Goal: Task Accomplishment & Management: Use online tool/utility

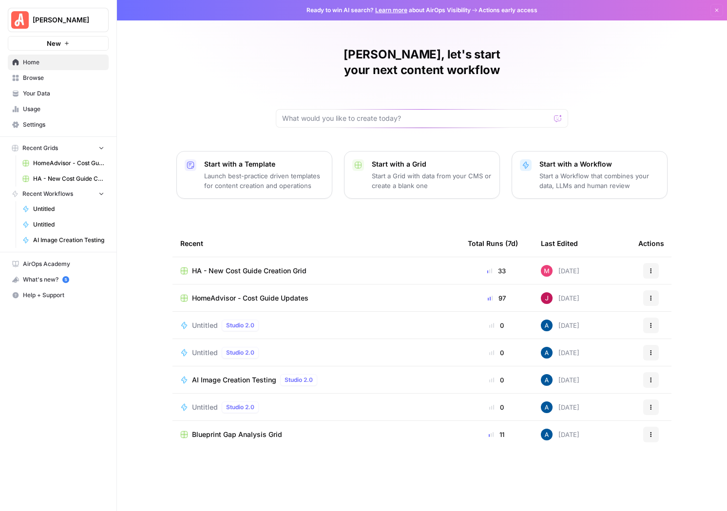
click at [280, 293] on span "HomeAdvisor - Cost Guide Updates" at bounding box center [250, 298] width 116 height 10
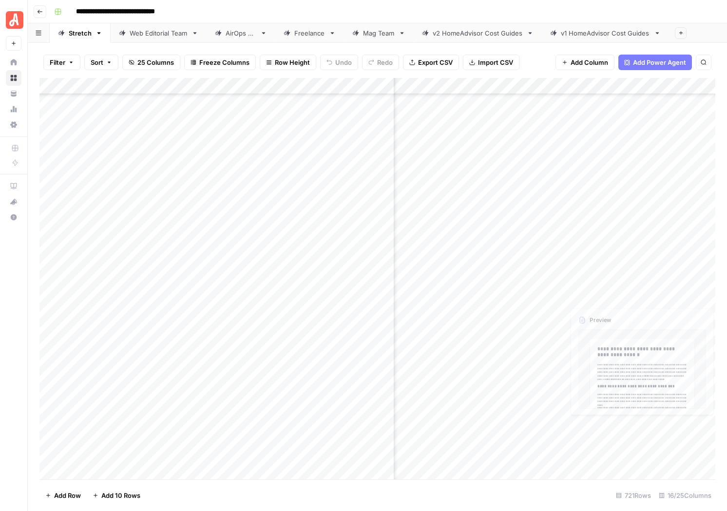
scroll to position [11321, 773]
click at [571, 295] on div "Add Column" at bounding box center [377, 278] width 676 height 401
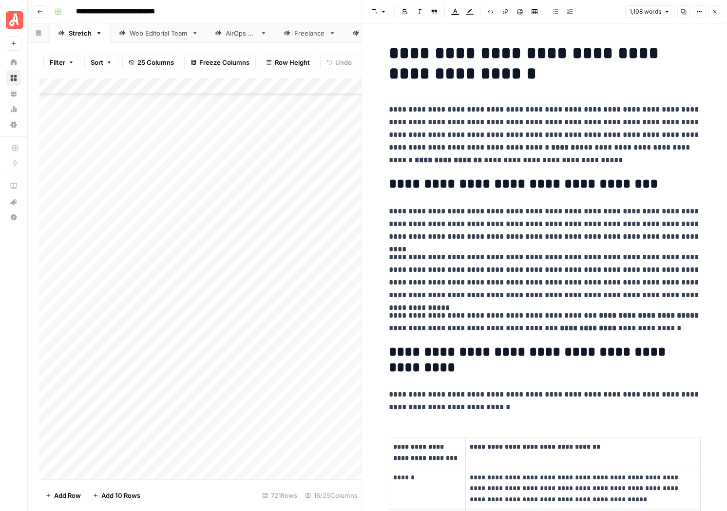
click at [711, 15] on button "Close" at bounding box center [714, 11] width 13 height 13
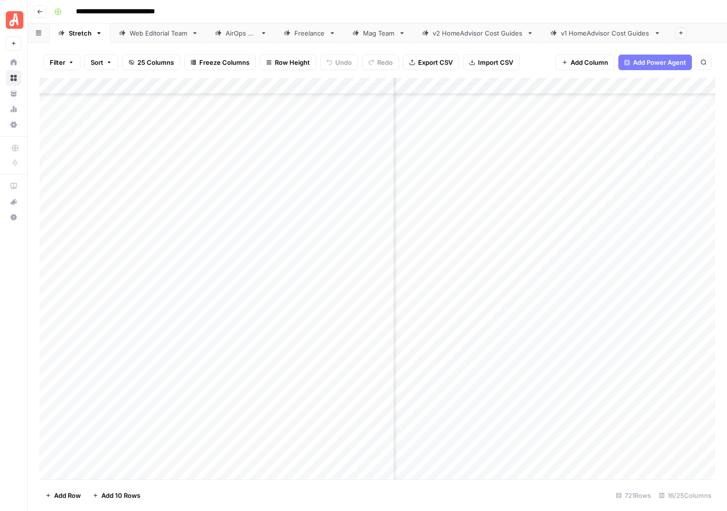
scroll to position [11321, 1025]
click at [611, 295] on div "Add Column" at bounding box center [377, 278] width 676 height 401
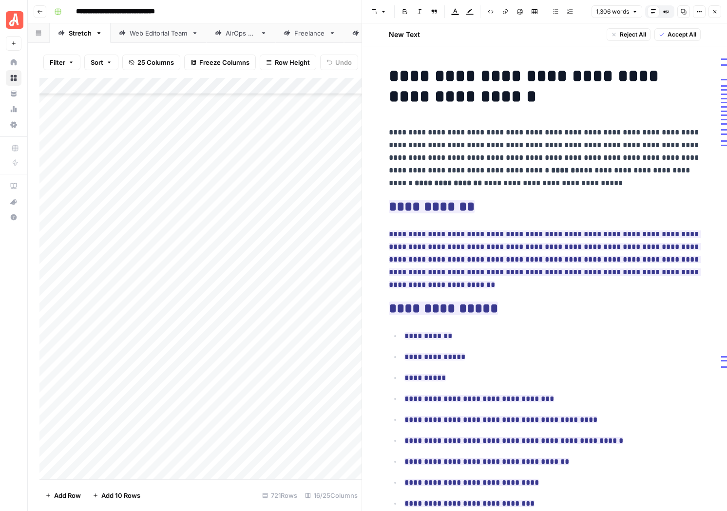
click at [665, 35] on button "Accept All" at bounding box center [677, 34] width 46 height 13
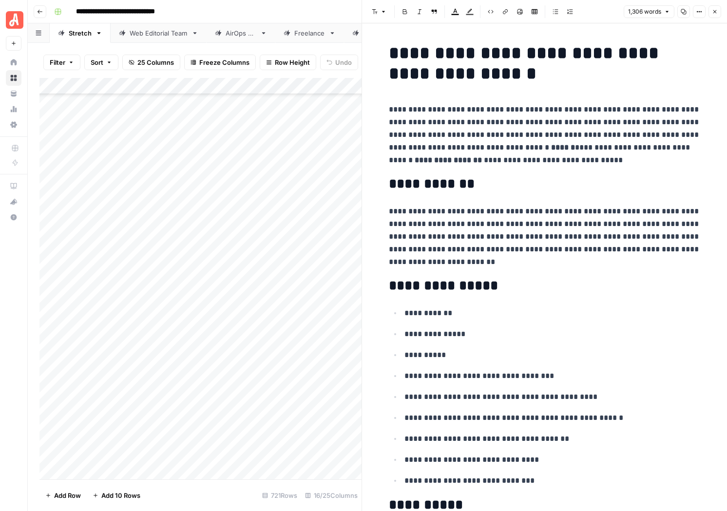
click at [712, 11] on icon "button" at bounding box center [715, 12] width 6 height 6
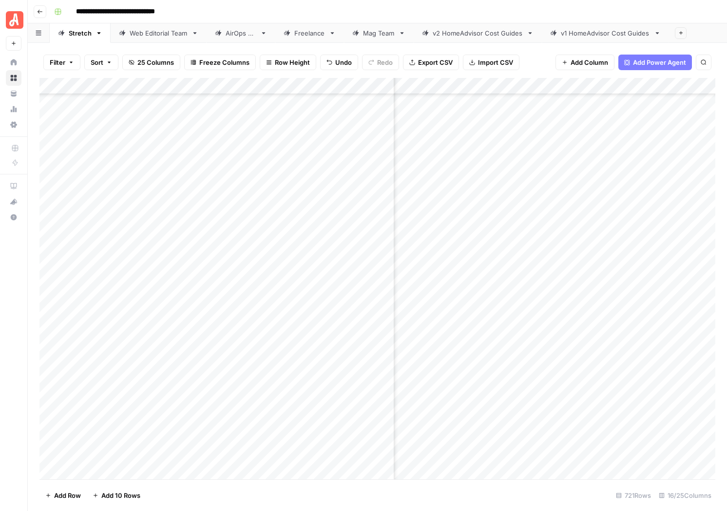
scroll to position [11321, 1272]
drag, startPoint x: 438, startPoint y: 295, endPoint x: 457, endPoint y: 296, distance: 19.0
click at [438, 295] on div "Add Column" at bounding box center [377, 278] width 676 height 401
click at [145, 41] on link "Web Editorial Team" at bounding box center [159, 32] width 96 height 19
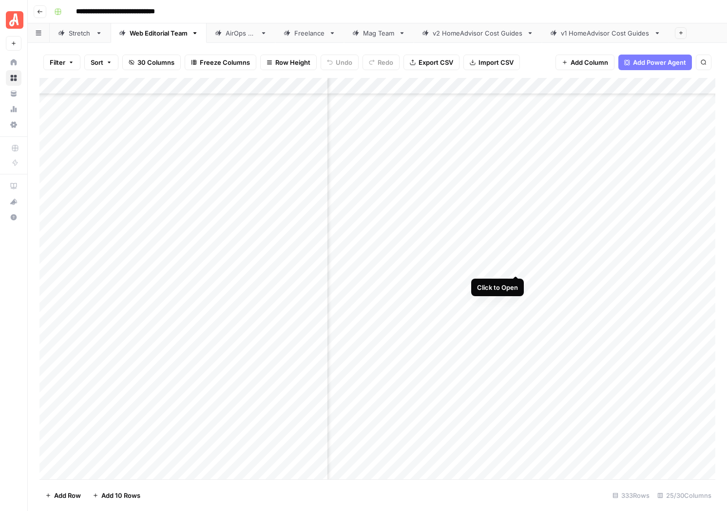
click at [516, 267] on div "Add Column" at bounding box center [377, 278] width 676 height 401
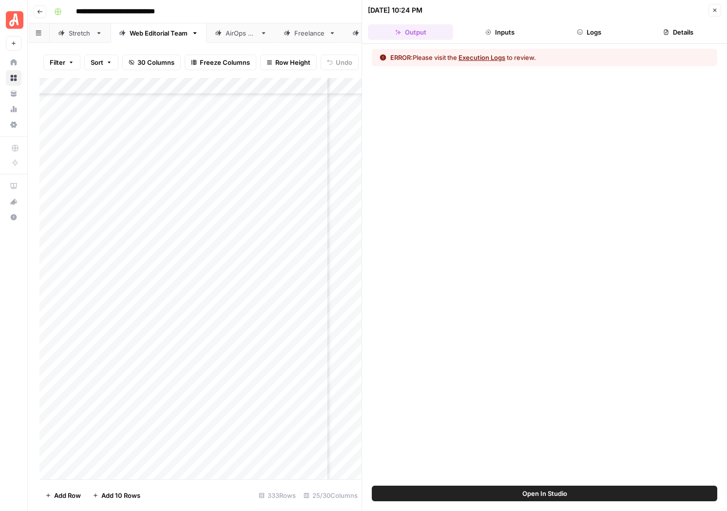
click at [479, 42] on header "[DATE] 10:24 PM Close Output Inputs Logs Details" at bounding box center [544, 22] width 365 height 44
click at [472, 53] on button "Execution Logs" at bounding box center [481, 58] width 47 height 10
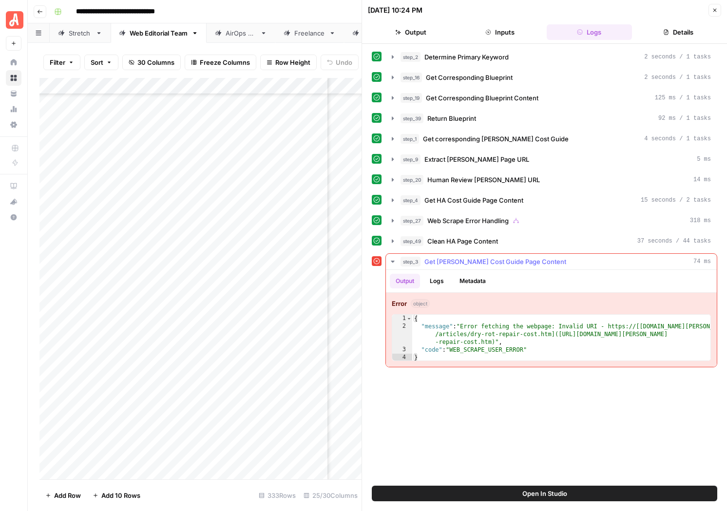
type textarea "**********"
drag, startPoint x: 492, startPoint y: 344, endPoint x: 634, endPoint y: 342, distance: 142.8
click at [634, 342] on div "{ "message" : "Error fetching the webpage: Invalid URI - https://[[DOMAIN_NAME]…" at bounding box center [561, 346] width 298 height 62
click at [515, 29] on button "Inputs" at bounding box center [499, 32] width 85 height 16
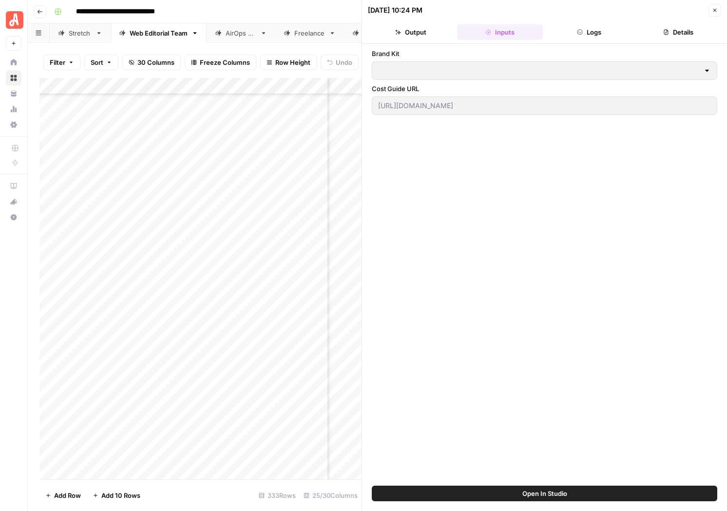
type input "HomeAdvisor"
click at [426, 32] on button "Output" at bounding box center [410, 32] width 85 height 16
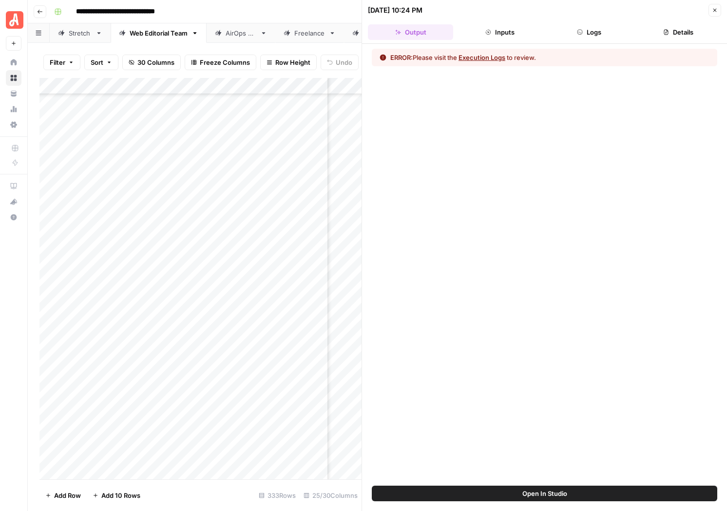
click at [666, 33] on icon "button" at bounding box center [666, 32] width 6 height 6
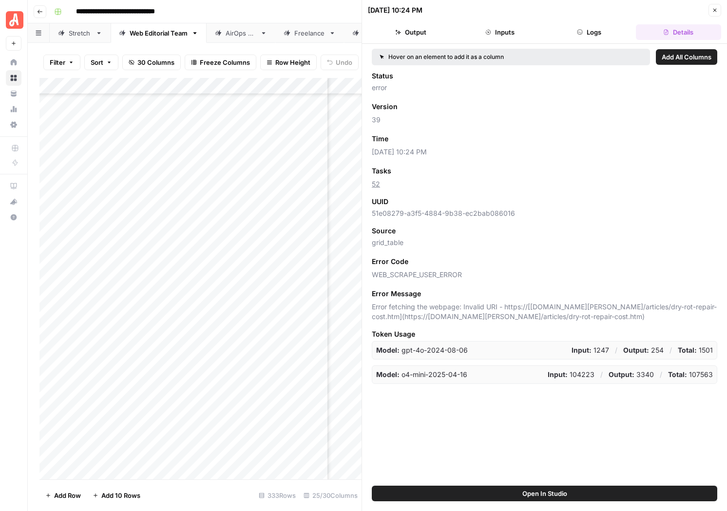
click at [564, 32] on button "Logs" at bounding box center [589, 32] width 85 height 16
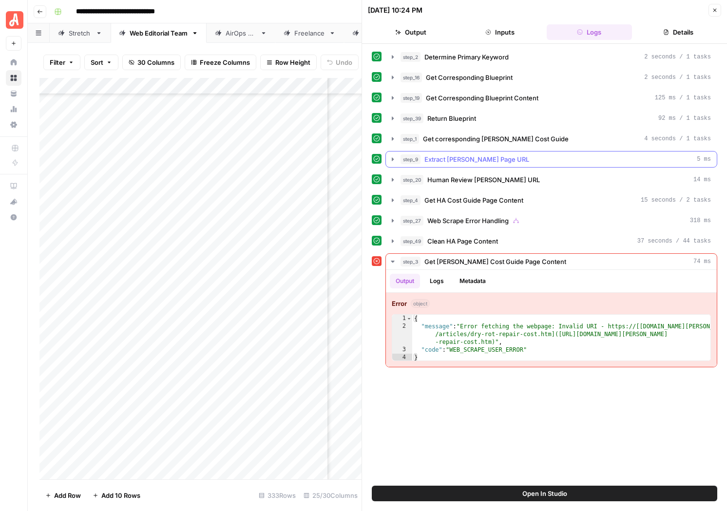
click at [439, 162] on span "Extract [PERSON_NAME] Page URL" at bounding box center [476, 159] width 105 height 10
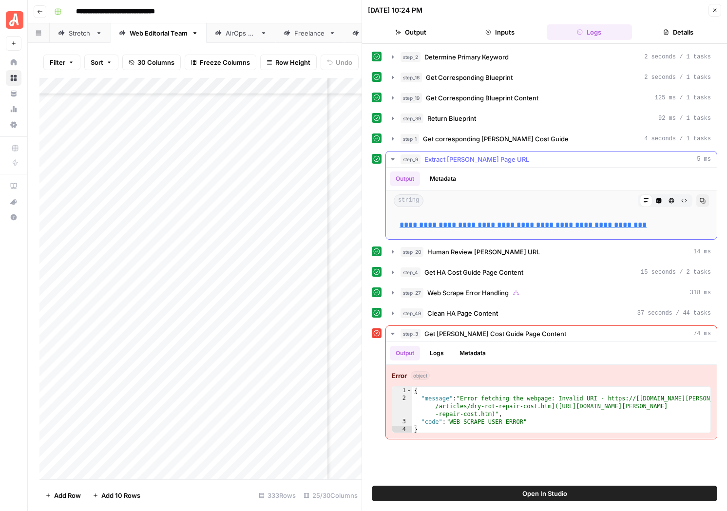
click at [483, 224] on link "**********" at bounding box center [523, 224] width 247 height 7
click at [713, 10] on icon "button" at bounding box center [715, 10] width 6 height 6
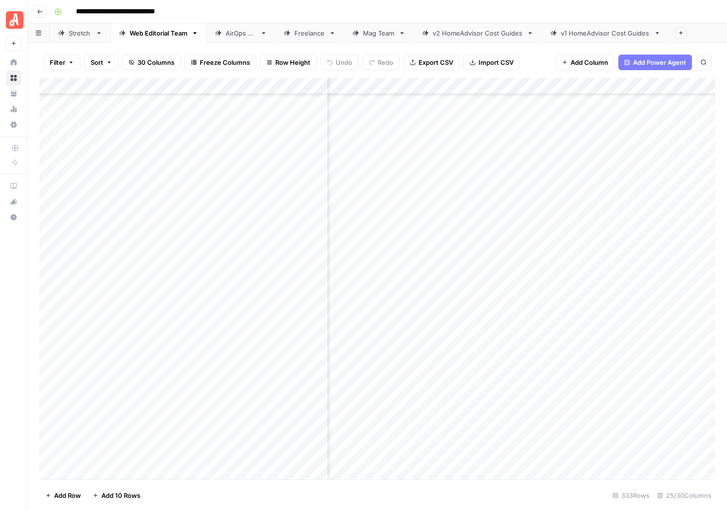
scroll to position [449, 226]
click at [587, 267] on div "Add Column" at bounding box center [377, 278] width 676 height 401
click at [538, 266] on div "Add Column" at bounding box center [377, 278] width 676 height 401
click at [543, 268] on div "Add Column" at bounding box center [377, 278] width 676 height 401
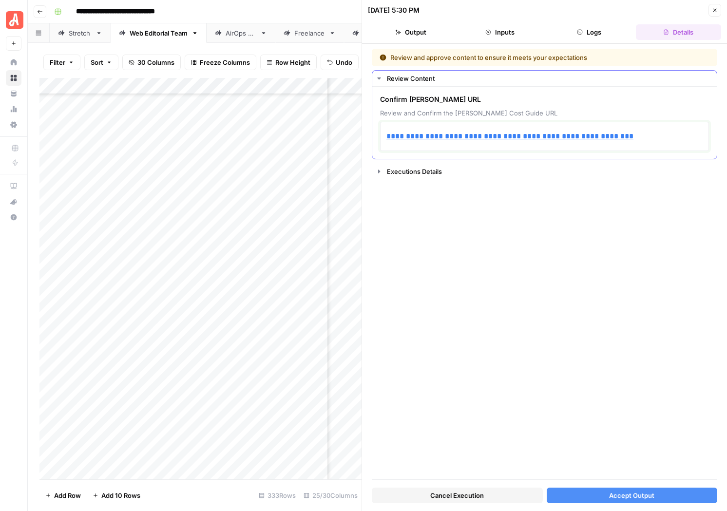
click at [642, 136] on p "**********" at bounding box center [544, 136] width 316 height 13
click at [610, 485] on div "Cancel Execution Accept Output" at bounding box center [544, 493] width 345 height 26
click at [612, 494] on span "Accept Output" at bounding box center [631, 496] width 45 height 10
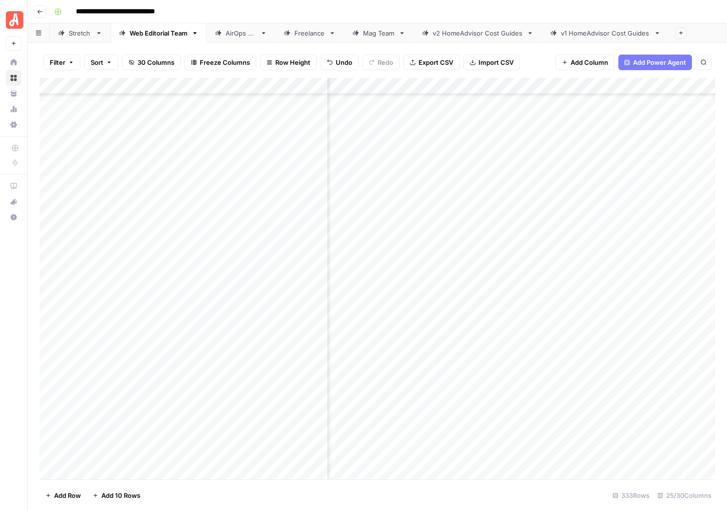
click at [87, 37] on div "Stretch" at bounding box center [80, 33] width 23 height 10
click at [84, 36] on div "Stretch" at bounding box center [80, 33] width 23 height 10
click at [167, 39] on link "Web Editorial Team" at bounding box center [159, 32] width 96 height 19
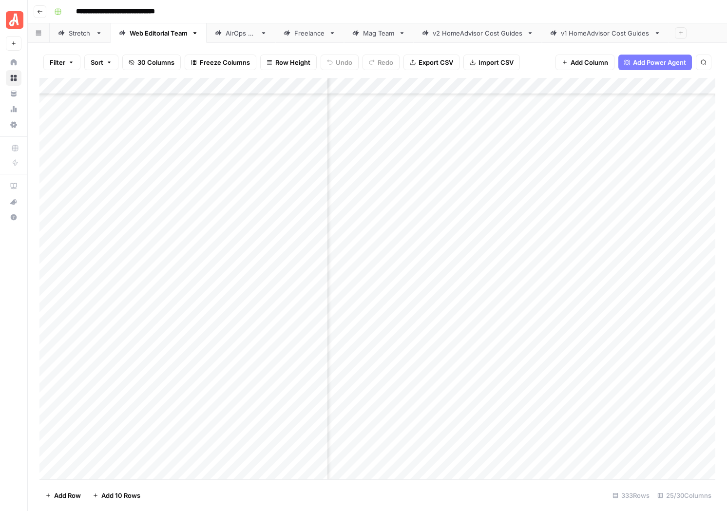
click at [588, 427] on div "Add Column" at bounding box center [377, 278] width 676 height 401
click at [509, 406] on div "Add Column" at bounding box center [377, 278] width 676 height 401
click at [689, 430] on div "Add Column" at bounding box center [377, 278] width 676 height 401
click at [526, 430] on div "Add Column" at bounding box center [377, 278] width 676 height 401
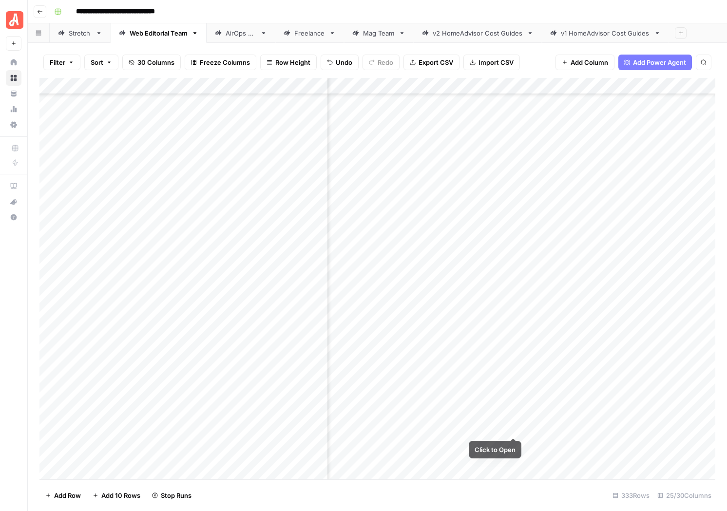
click at [486, 426] on div "Add Column" at bounding box center [377, 278] width 676 height 401
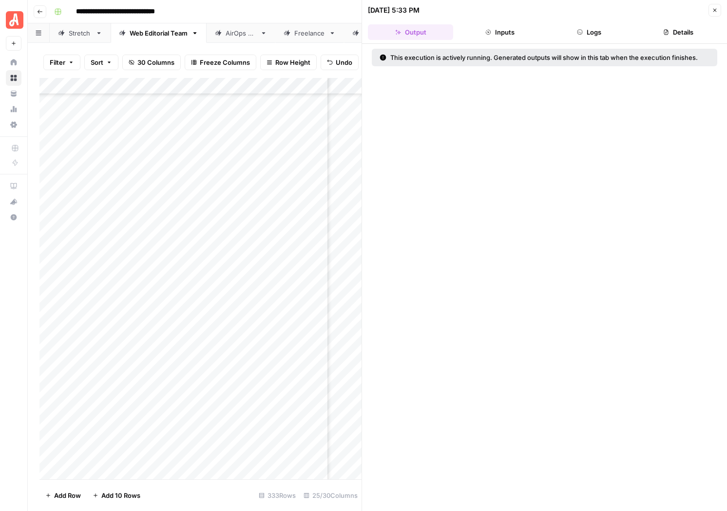
click at [597, 33] on button "Logs" at bounding box center [589, 32] width 85 height 16
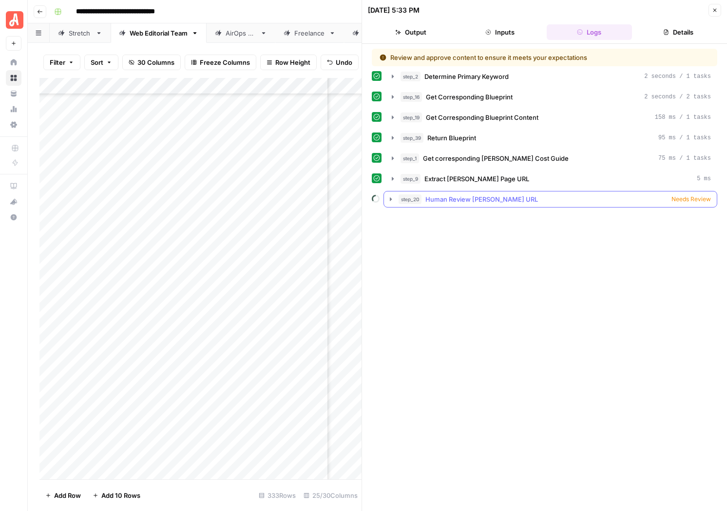
click at [555, 196] on div "step_20 Human Review [PERSON_NAME] URL Needs Review" at bounding box center [555, 199] width 312 height 10
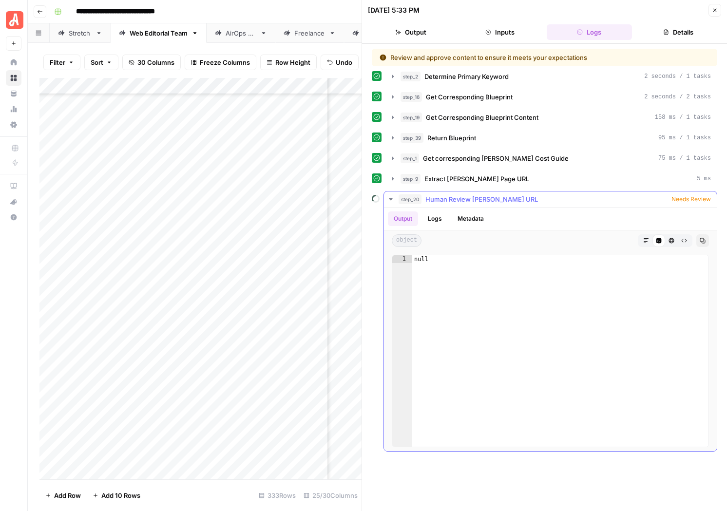
type textarea "****"
click at [512, 263] on div "null" at bounding box center [560, 358] width 296 height 207
click at [497, 27] on button "Inputs" at bounding box center [499, 32] width 85 height 16
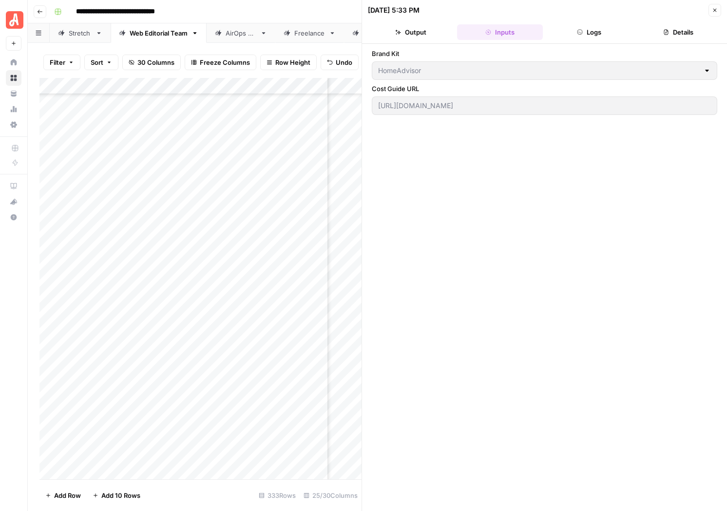
click at [709, 14] on button "Close" at bounding box center [714, 10] width 13 height 13
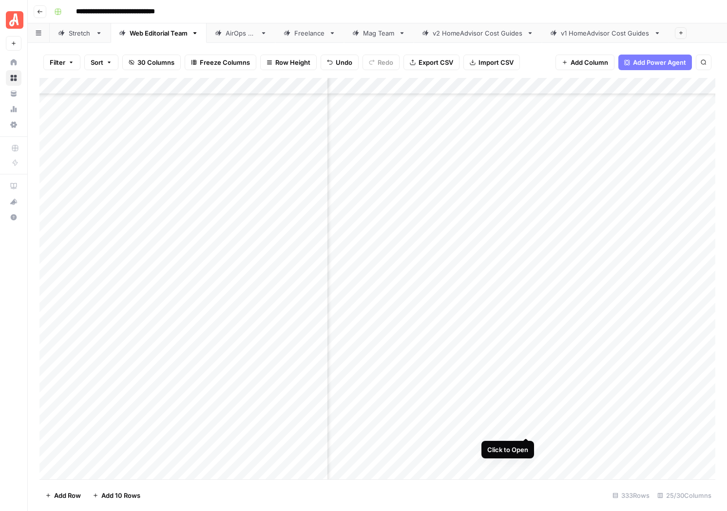
click at [525, 427] on div "Add Column" at bounding box center [377, 278] width 676 height 401
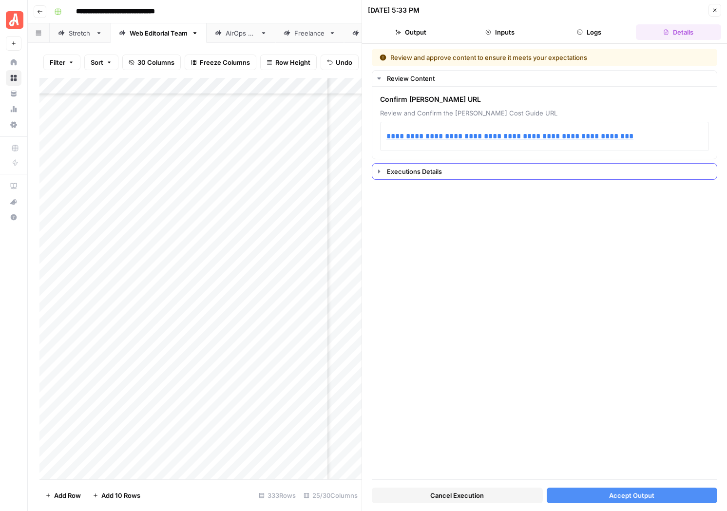
click at [522, 172] on div "Executions Details" at bounding box center [549, 172] width 324 height 10
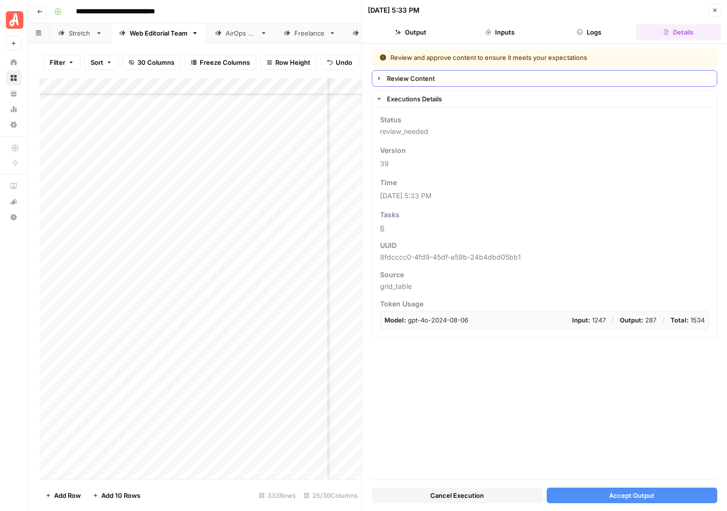
click at [401, 81] on div "Review Content" at bounding box center [549, 79] width 324 height 10
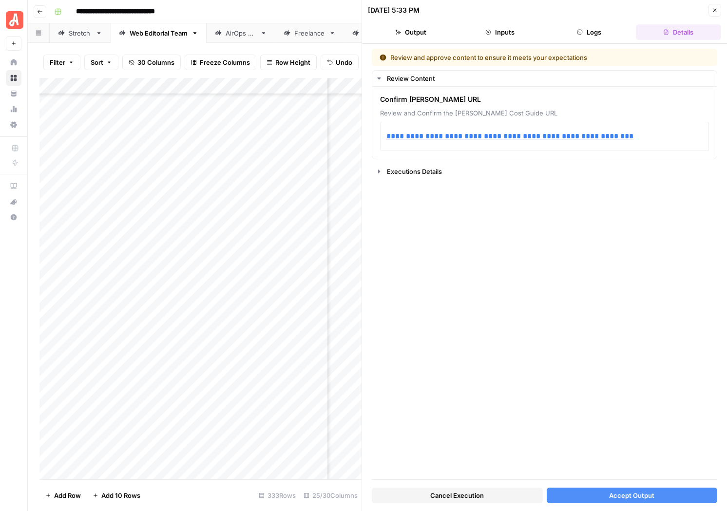
click at [519, 30] on button "Inputs" at bounding box center [499, 32] width 85 height 16
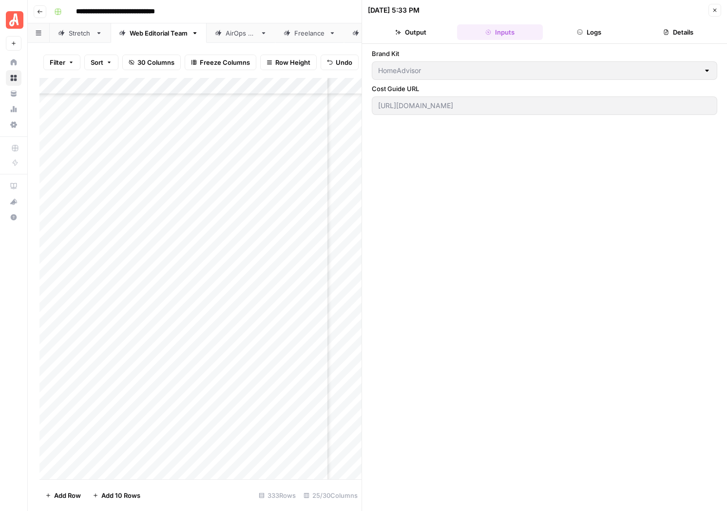
click at [549, 22] on header "[DATE] 5:33 PM Close Output Inputs Logs Details" at bounding box center [544, 22] width 365 height 44
click at [553, 31] on button "Logs" at bounding box center [589, 32] width 85 height 16
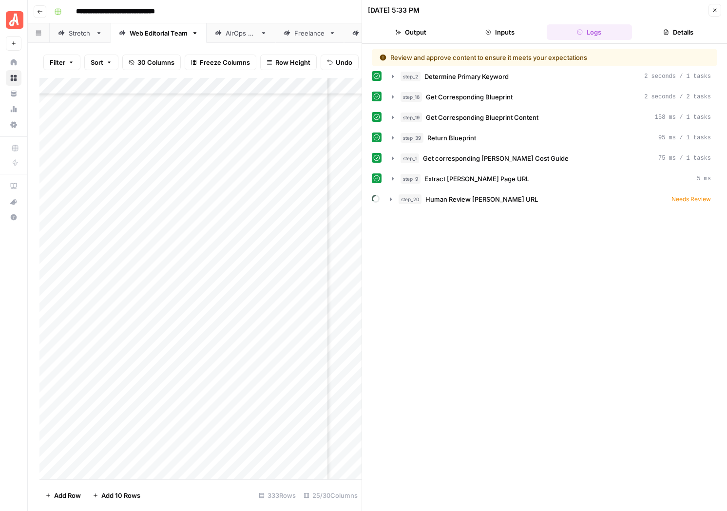
click at [503, 39] on button "Inputs" at bounding box center [499, 32] width 85 height 16
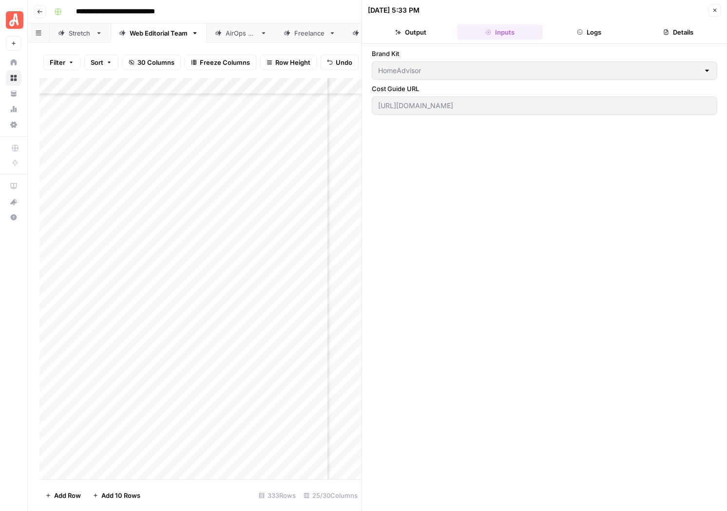
scroll to position [0, 241]
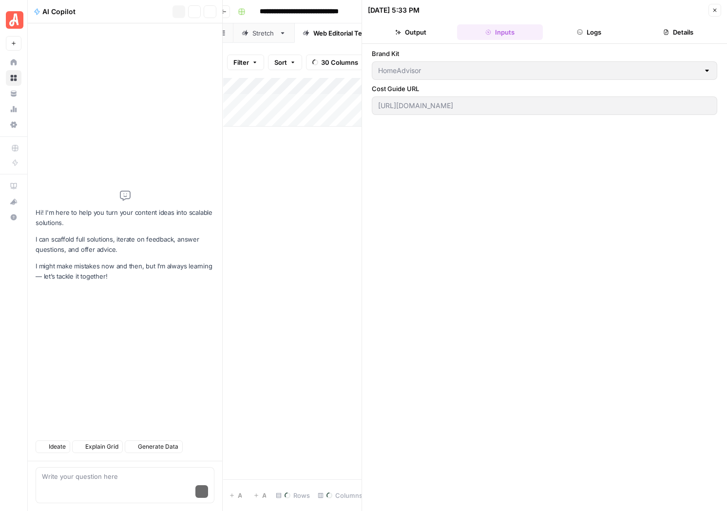
click at [683, 33] on button "Details" at bounding box center [678, 32] width 85 height 16
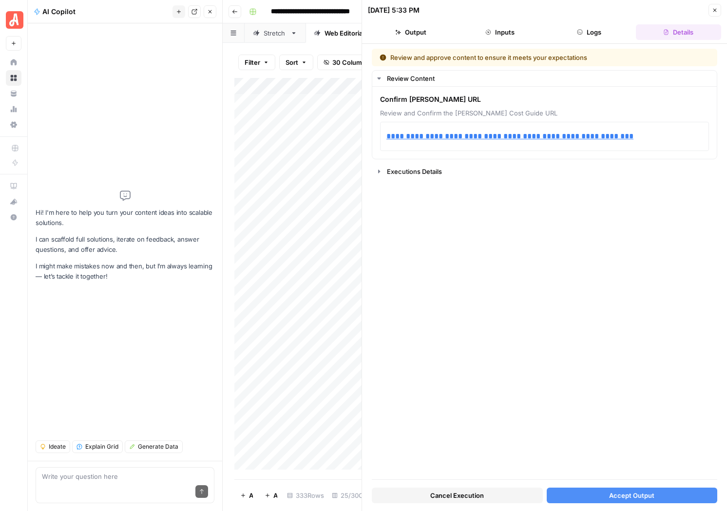
click at [205, 14] on button "Close" at bounding box center [210, 11] width 13 height 13
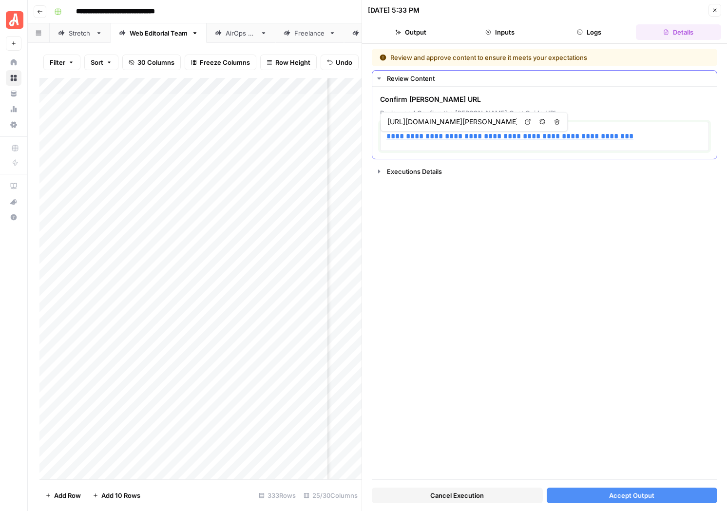
click at [588, 136] on link "**********" at bounding box center [509, 136] width 247 height 7
click at [470, 287] on div "**********" at bounding box center [544, 264] width 345 height 431
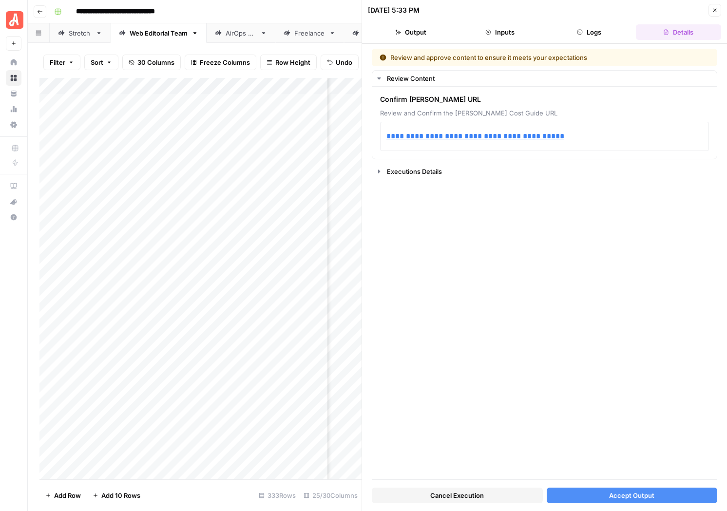
click at [632, 489] on button "Accept Output" at bounding box center [632, 496] width 171 height 16
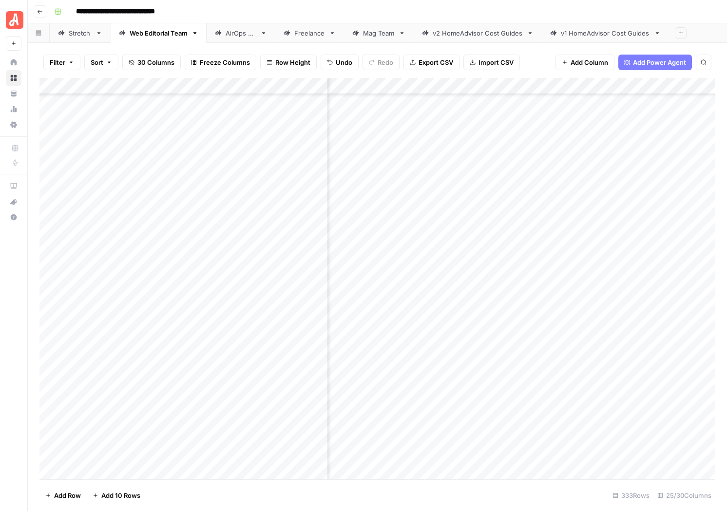
scroll to position [333, 298]
click at [459, 381] on div "Add Column" at bounding box center [377, 278] width 676 height 401
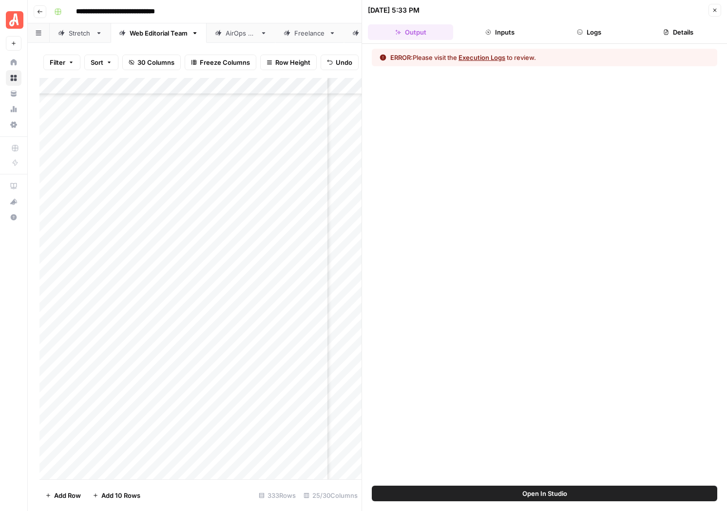
click at [503, 52] on div "ERROR: Please visit the Execution Logs to review." at bounding box center [544, 58] width 345 height 18
click at [495, 57] on button "Execution Logs" at bounding box center [481, 58] width 47 height 10
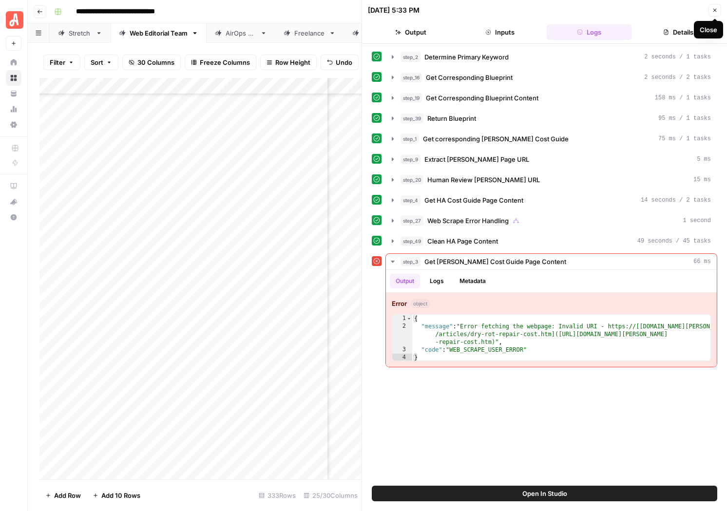
click at [710, 9] on button "Close" at bounding box center [714, 10] width 13 height 13
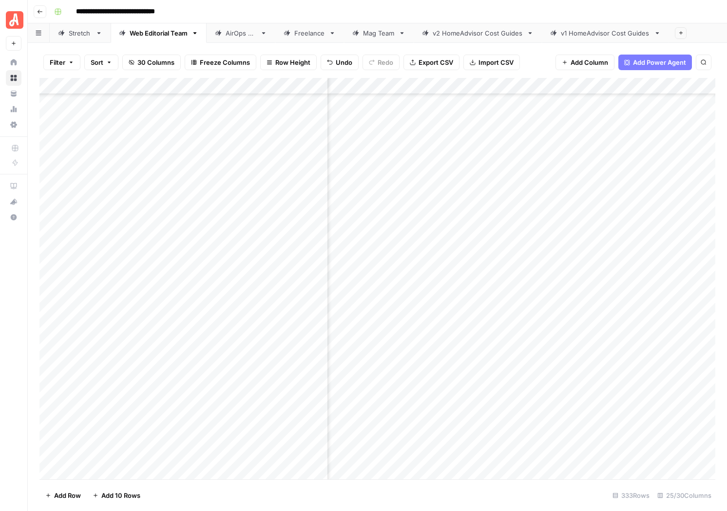
click at [527, 383] on div "Add Column" at bounding box center [377, 278] width 676 height 401
click at [469, 379] on div "Add Column" at bounding box center [377, 278] width 676 height 401
click at [470, 382] on div "Add Column" at bounding box center [377, 278] width 676 height 401
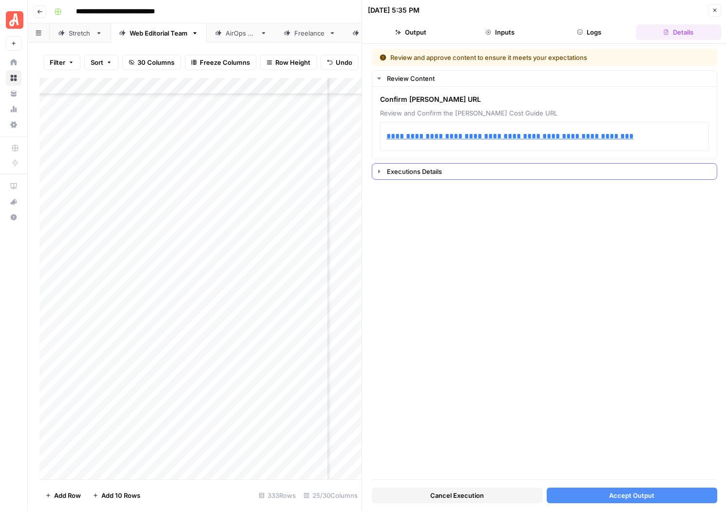
click at [411, 176] on div "Executions Details" at bounding box center [549, 172] width 324 height 10
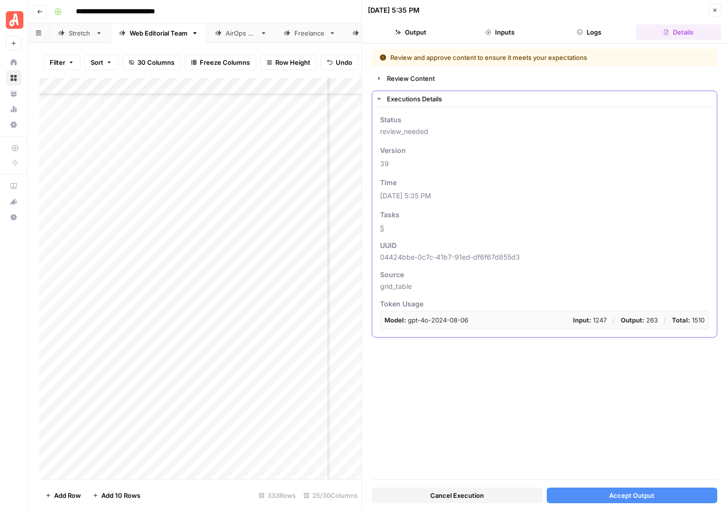
click at [401, 91] on div "Executions Details Status review_needed Version Add as Column 39 Time Add as Co…" at bounding box center [544, 214] width 345 height 247
click at [401, 93] on div "Executions Details Status review_needed Version Add as Column 39 Time Add as Co…" at bounding box center [544, 214] width 345 height 247
click at [400, 97] on div "Executions Details" at bounding box center [549, 99] width 324 height 10
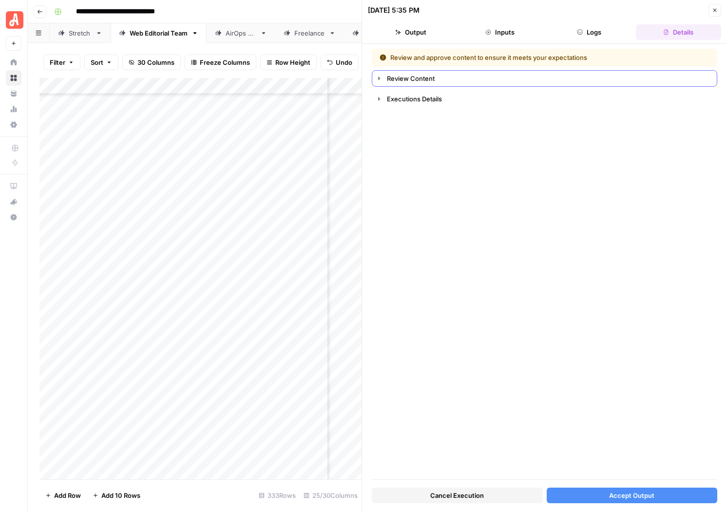
click at [386, 77] on button "Review Content" at bounding box center [544, 79] width 344 height 16
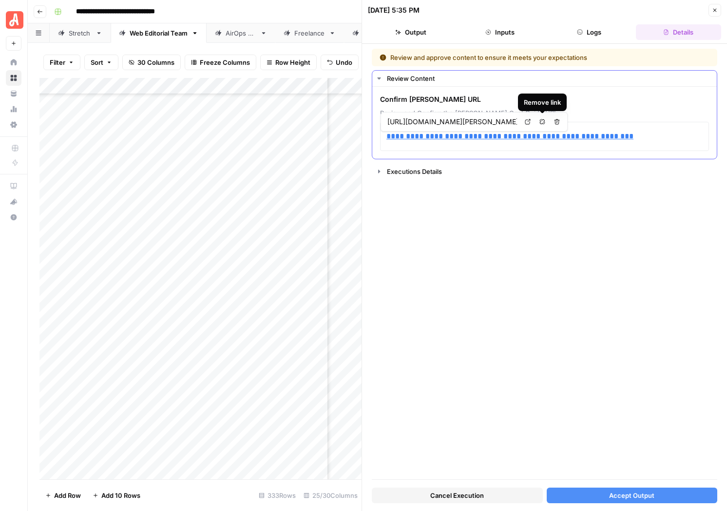
click at [545, 125] on button "Remove link" at bounding box center [542, 121] width 13 height 13
click at [535, 139] on link "**********" at bounding box center [490, 136] width 208 height 7
click at [538, 122] on button "Remove link" at bounding box center [542, 121] width 13 height 13
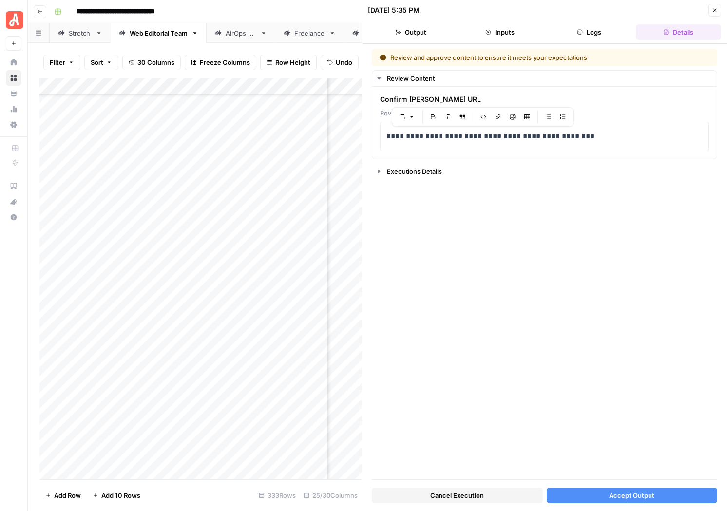
click at [532, 191] on div "**********" at bounding box center [544, 264] width 345 height 431
drag, startPoint x: 409, startPoint y: 136, endPoint x: 358, endPoint y: 140, distance: 51.3
click at [362, 140] on div "**********" at bounding box center [544, 255] width 365 height 511
click at [630, 505] on div "Cancel Execution Accept Output" at bounding box center [544, 493] width 345 height 26
click at [632, 495] on span "Accept Output" at bounding box center [631, 496] width 45 height 10
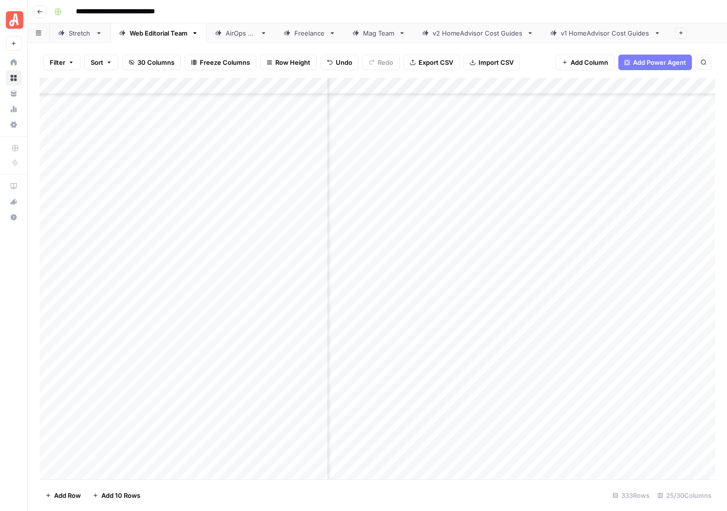
click at [77, 32] on div "Stretch" at bounding box center [80, 33] width 23 height 10
click at [553, 356] on div "Add Column" at bounding box center [377, 278] width 676 height 401
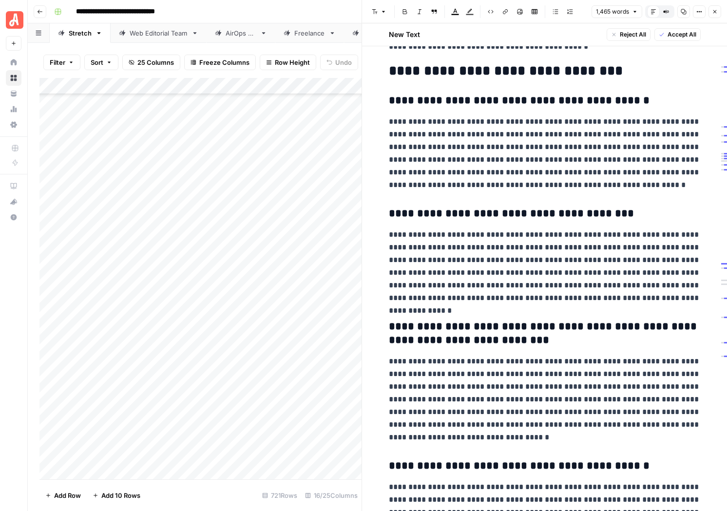
scroll to position [2028, 0]
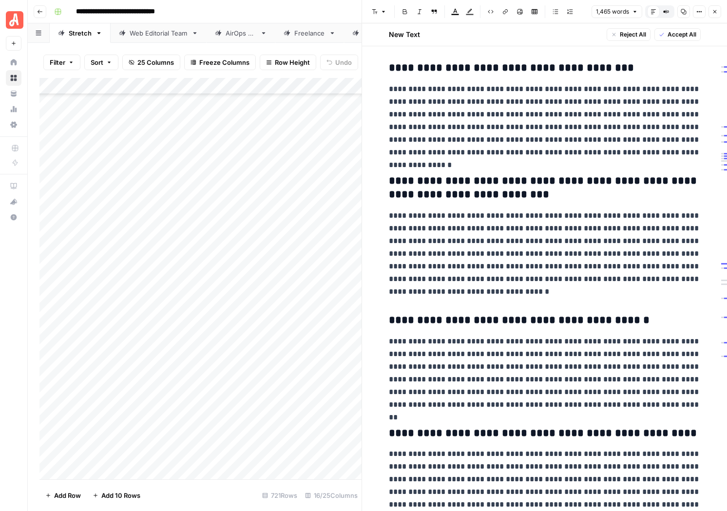
click at [686, 36] on span "Accept All" at bounding box center [681, 34] width 29 height 9
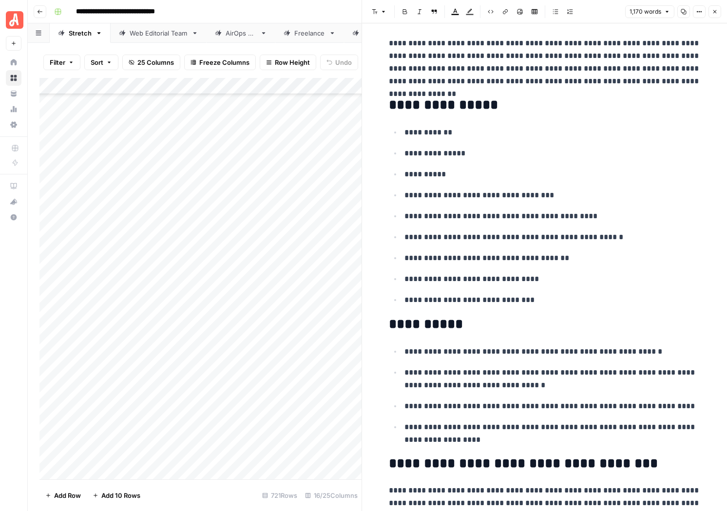
scroll to position [0, 0]
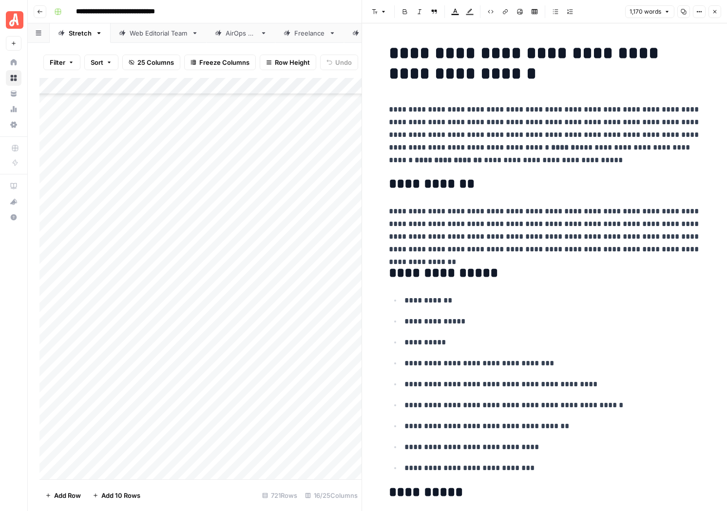
click at [714, 11] on icon "button" at bounding box center [714, 11] width 3 height 3
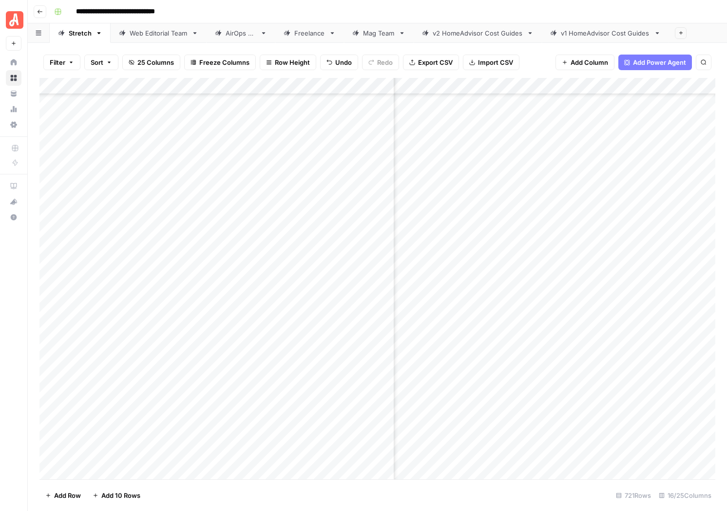
click at [650, 361] on div "Add Column" at bounding box center [377, 278] width 676 height 401
click at [43, 7] on button "Go back" at bounding box center [40, 11] width 13 height 13
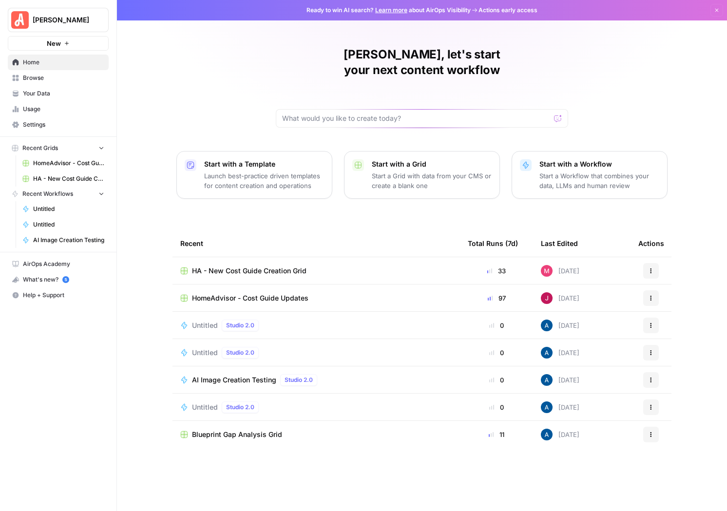
click at [252, 266] on span "HA - New Cost Guide Creation Grid" at bounding box center [249, 271] width 114 height 10
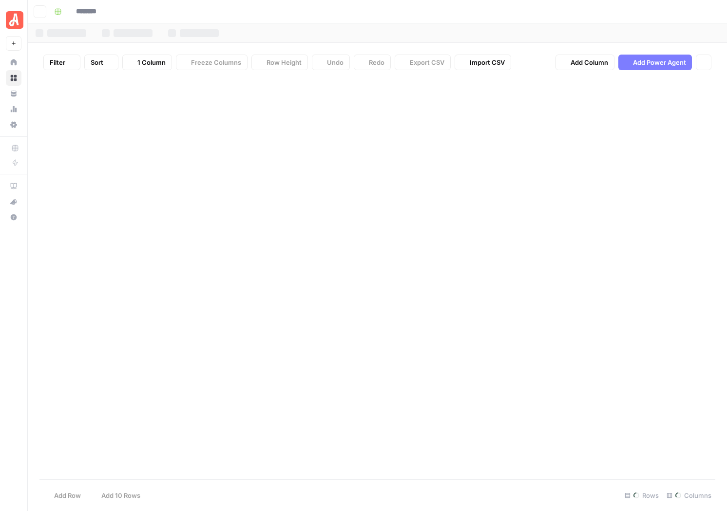
type input "**********"
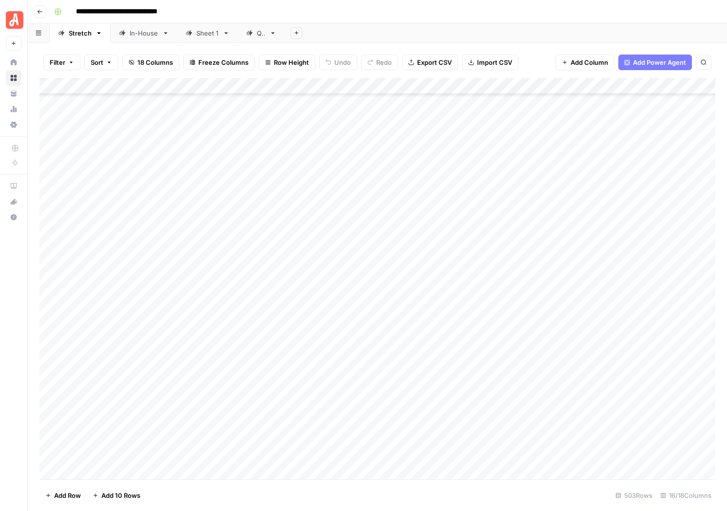
scroll to position [318, 0]
click at [123, 30] on icon at bounding box center [122, 33] width 7 height 7
click at [61, 39] on link "Stretch" at bounding box center [80, 32] width 61 height 19
click at [37, 10] on icon "button" at bounding box center [40, 12] width 6 height 6
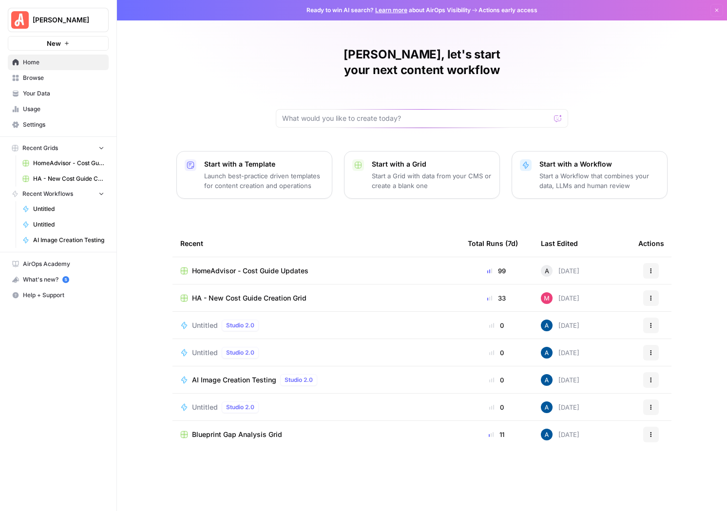
click at [288, 266] on span "HomeAdvisor - Cost Guide Updates" at bounding box center [250, 271] width 116 height 10
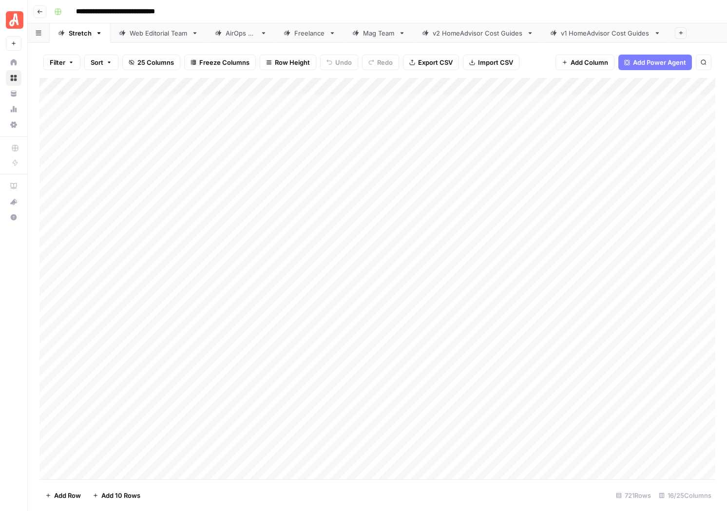
click at [130, 25] on link "Web Editorial Team" at bounding box center [159, 32] width 96 height 19
